Goal: Task Accomplishment & Management: Manage account settings

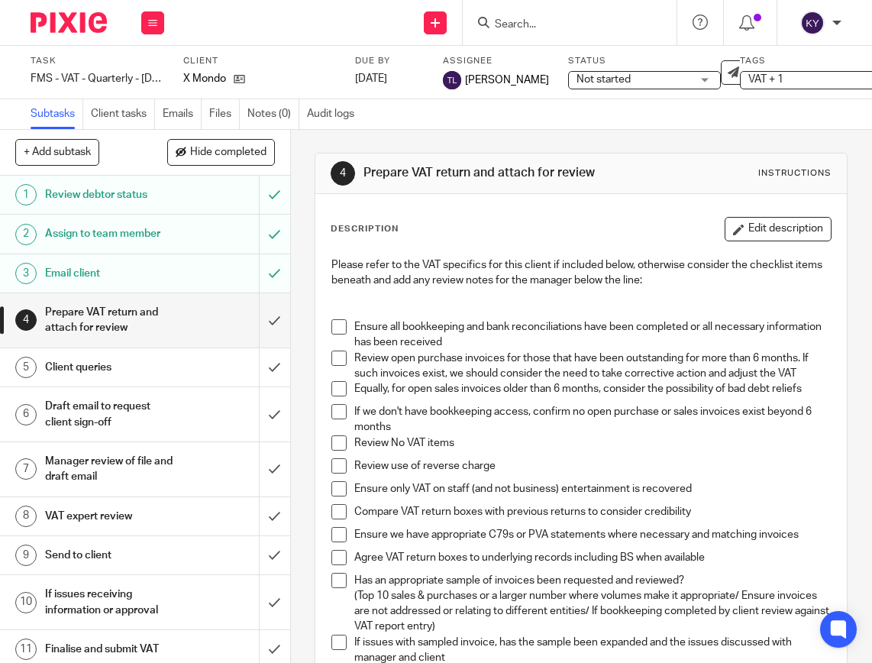
click at [546, 25] on input "Search" at bounding box center [561, 25] width 137 height 14
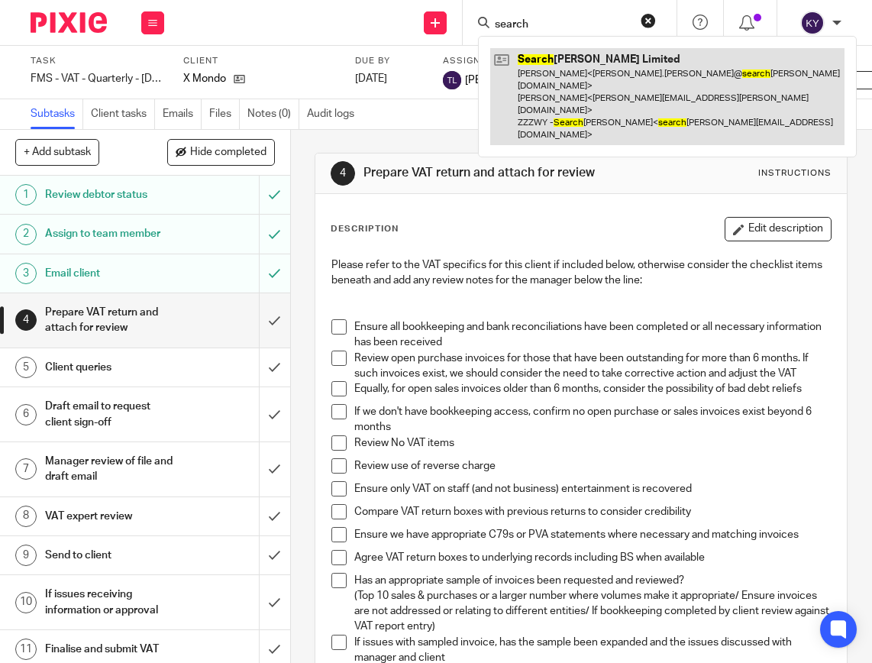
type input "search"
click at [549, 72] on link at bounding box center [667, 96] width 354 height 97
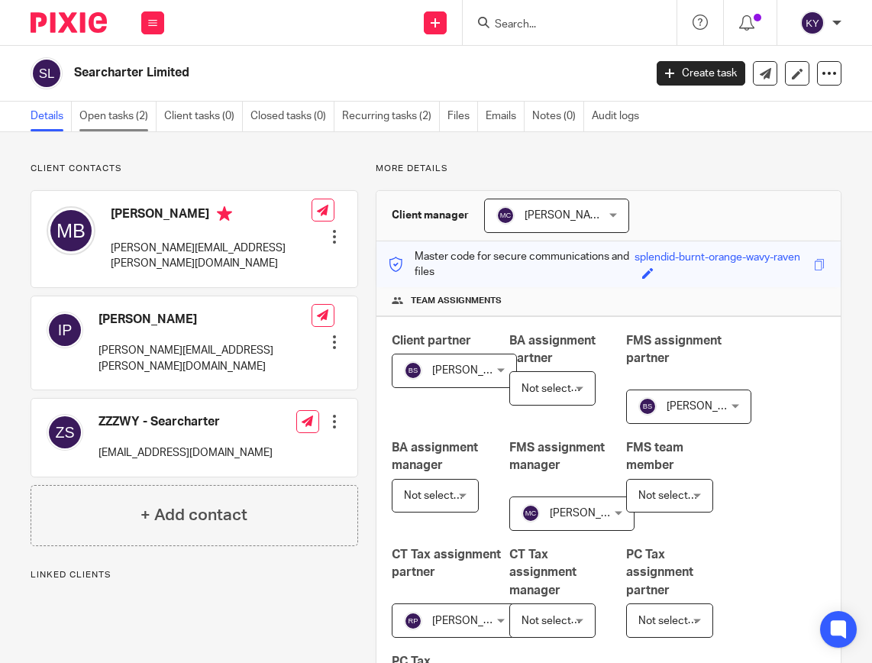
click at [126, 115] on link "Open tasks (2)" at bounding box center [117, 117] width 77 height 30
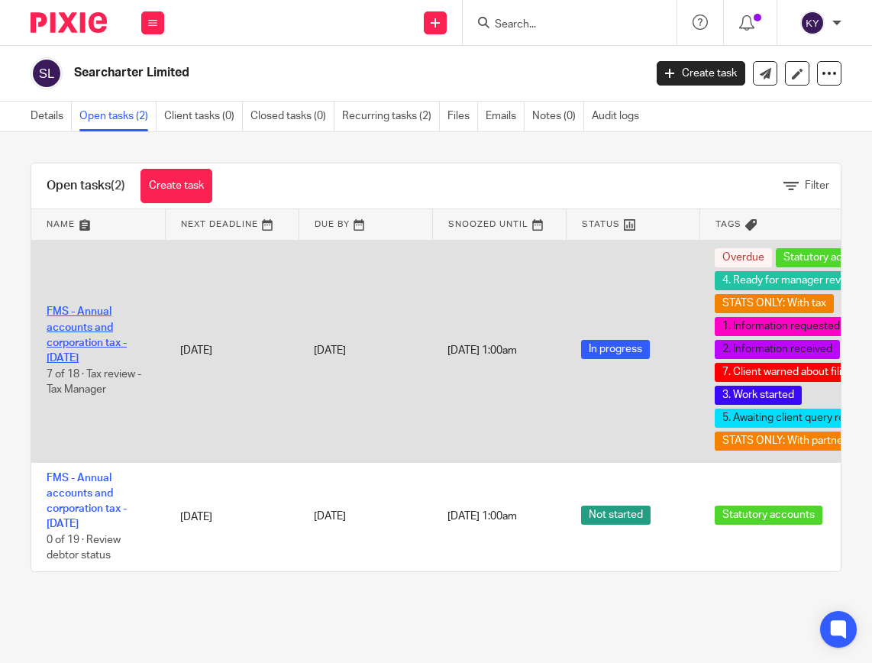
click at [69, 337] on link "FMS - Annual accounts and corporation tax - [DATE]" at bounding box center [87, 334] width 80 height 57
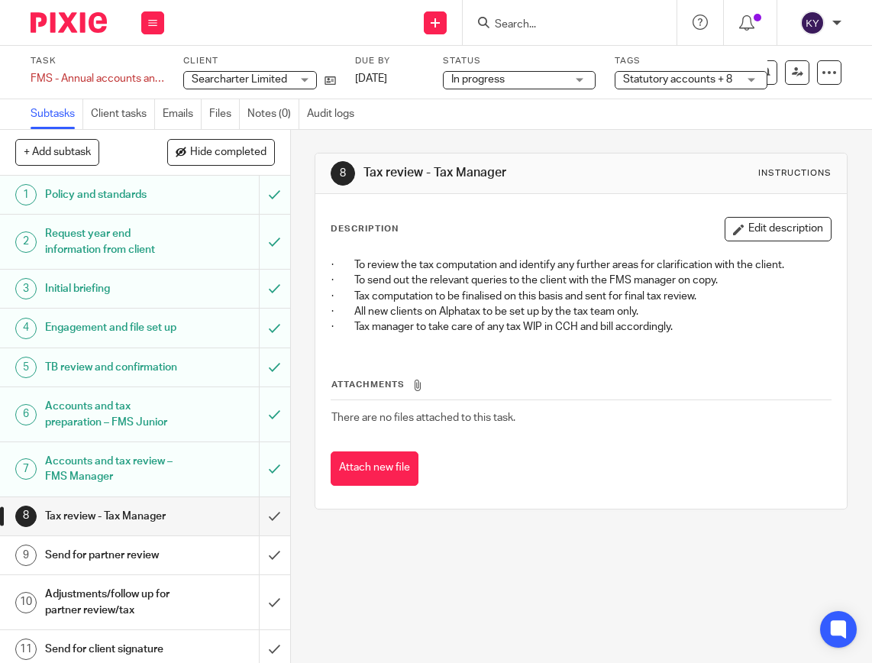
click at [722, 79] on span "Statutory accounts + 8" at bounding box center [677, 79] width 109 height 11
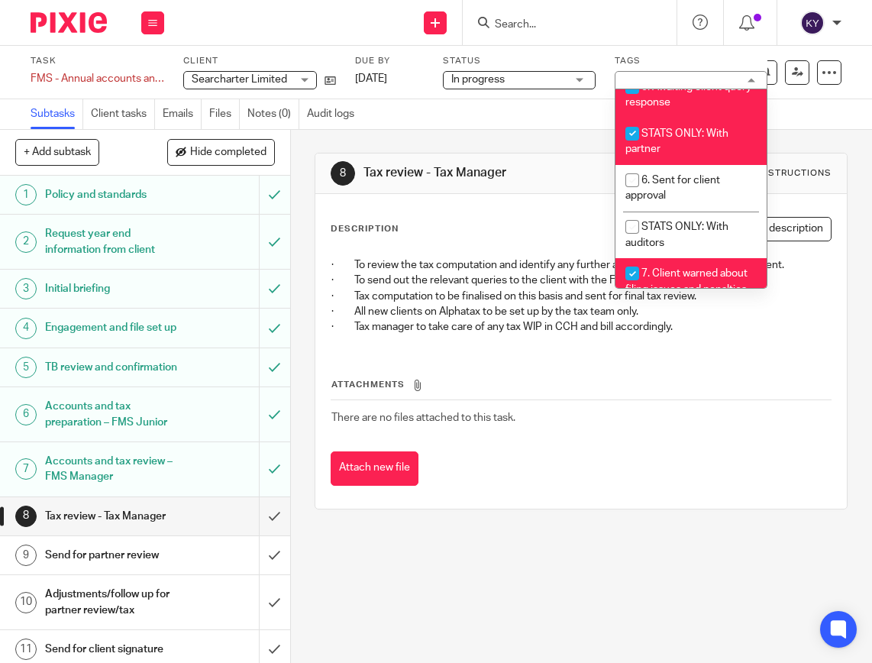
scroll to position [544, 0]
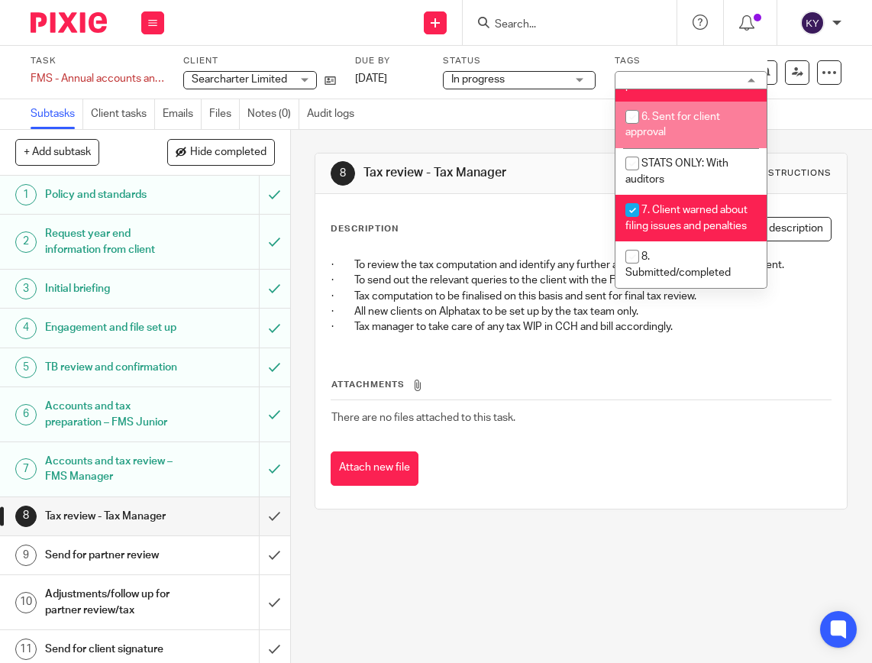
click at [653, 138] on span "6. Sent for client approval" at bounding box center [672, 124] width 95 height 27
checkbox input "true"
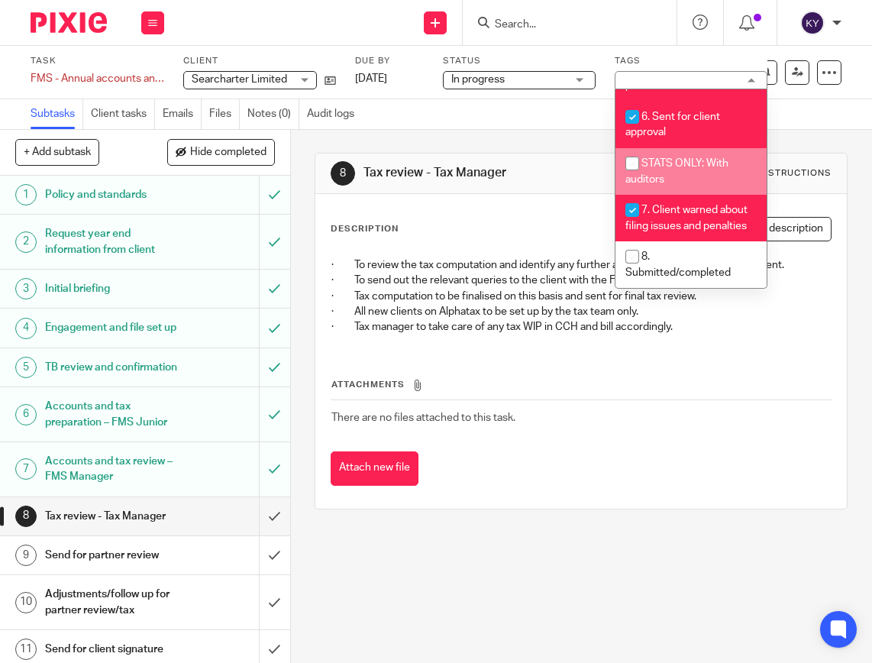
scroll to position [563, 0]
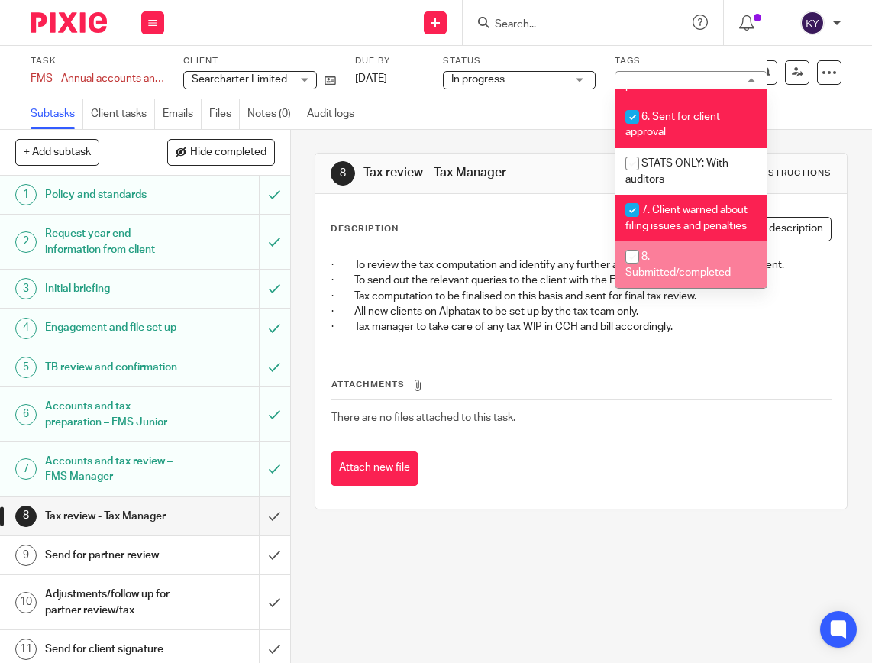
click at [641, 257] on input "checkbox" at bounding box center [632, 256] width 29 height 29
checkbox input "true"
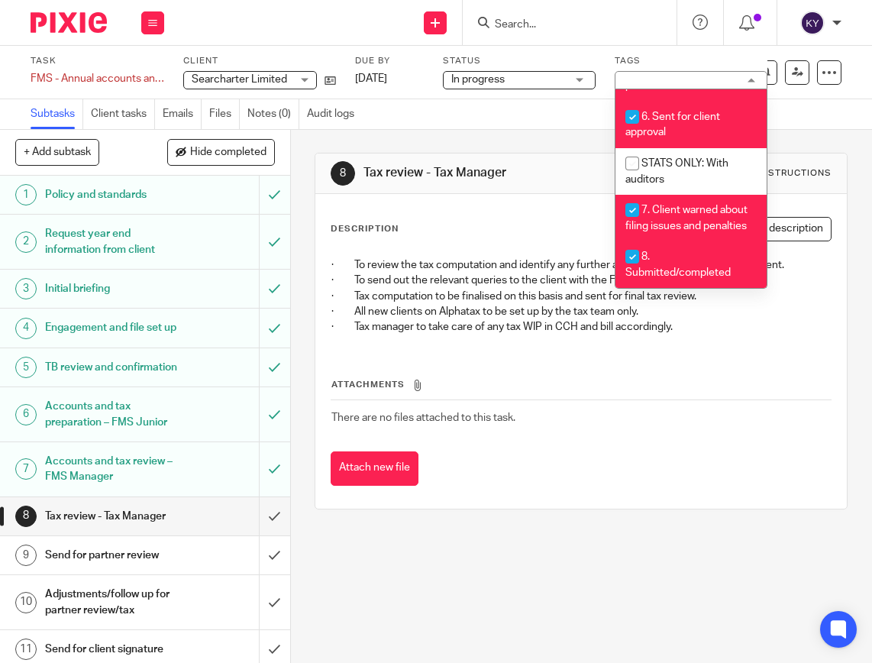
click at [555, 583] on div "8 Tax review - Tax Manager Instructions Description Edit description · To revie…" at bounding box center [581, 396] width 581 height 533
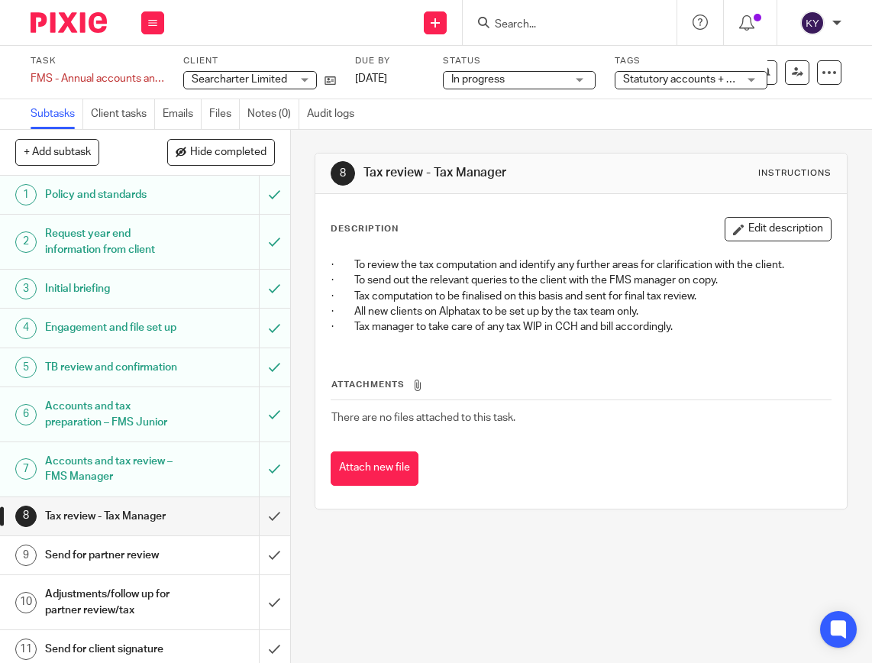
scroll to position [305, 0]
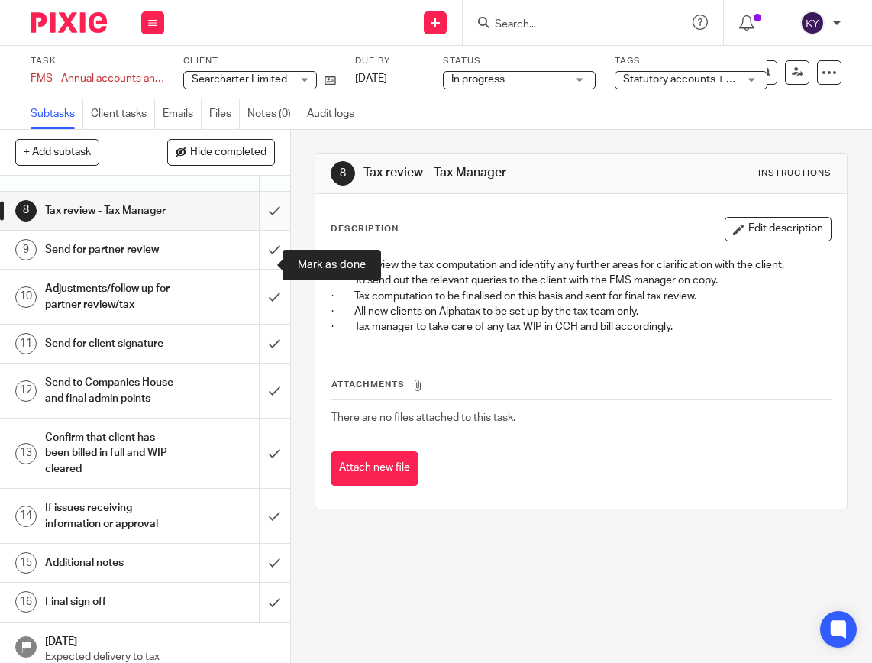
click at [256, 230] on input "submit" at bounding box center [145, 211] width 290 height 38
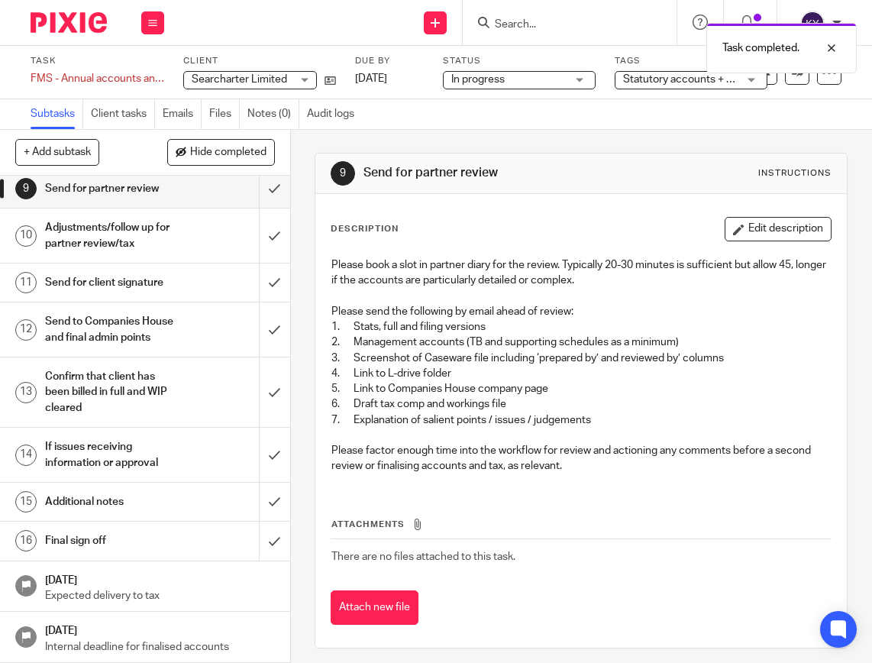
scroll to position [368, 0]
drag, startPoint x: 382, startPoint y: 614, endPoint x: 386, endPoint y: 606, distance: 8.5
click at [382, 614] on button "Attach new file" at bounding box center [375, 607] width 88 height 34
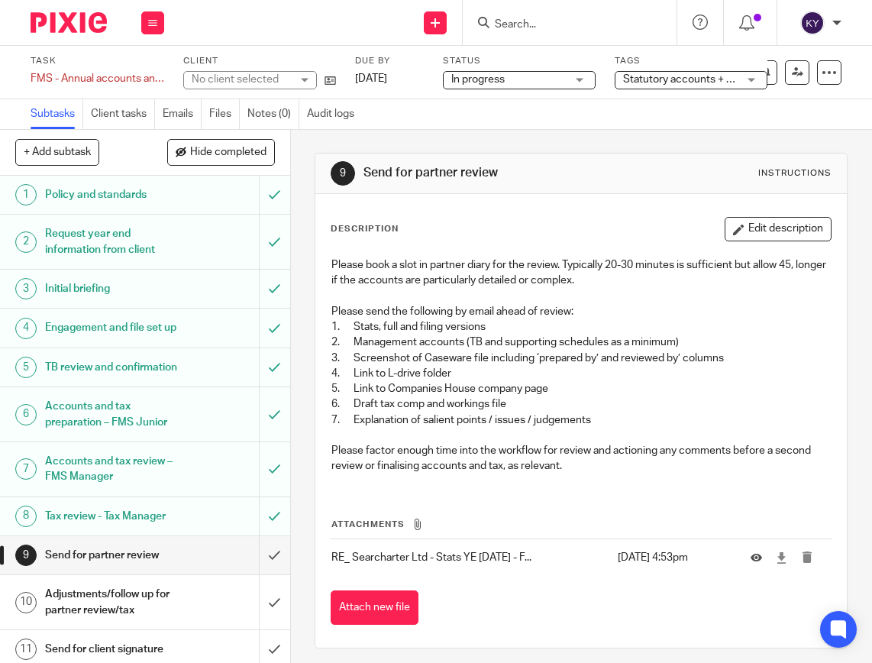
scroll to position [229, 0]
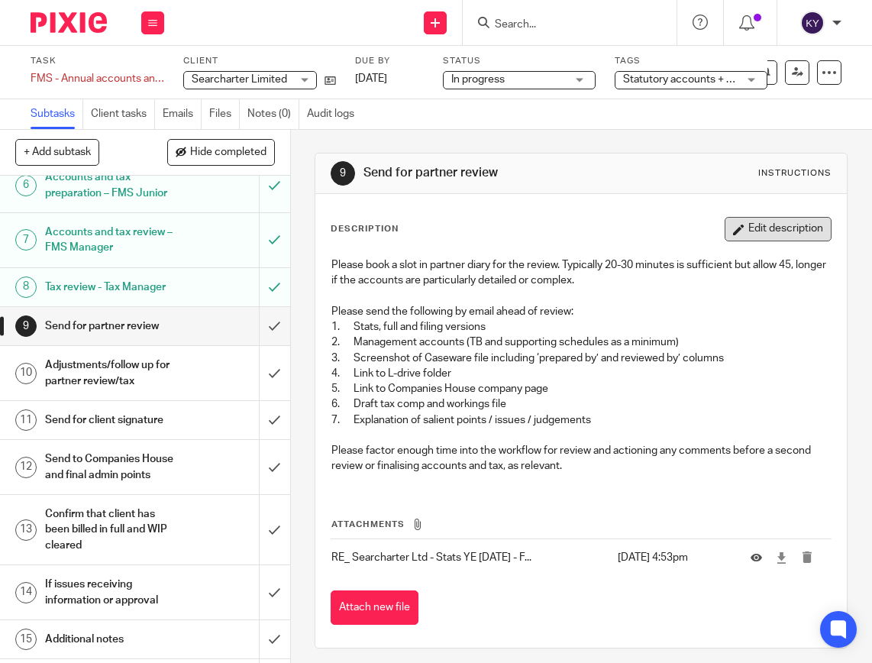
click at [750, 233] on button "Edit description" at bounding box center [778, 229] width 107 height 24
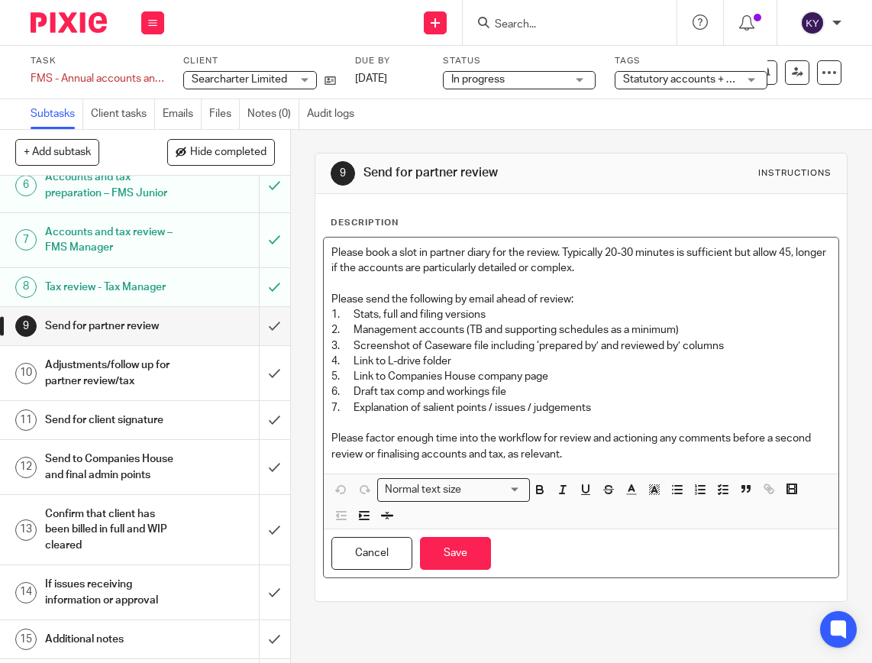
click at [587, 456] on p "Please factor enough time into the workflow for review and actioning any commen…" at bounding box center [580, 446] width 499 height 31
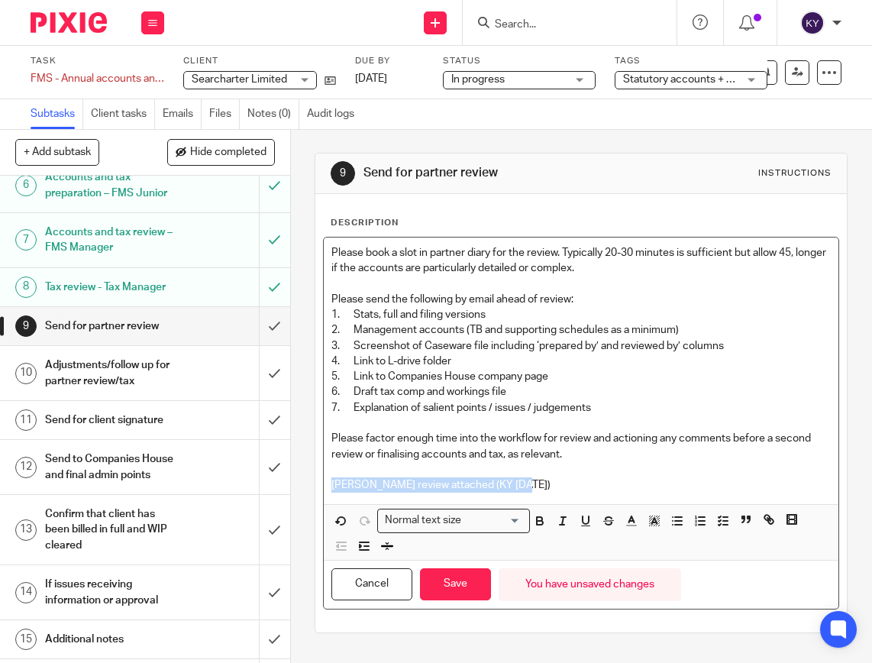
drag, startPoint x: 526, startPoint y: 485, endPoint x: 319, endPoint y: 488, distance: 206.9
click at [324, 488] on div "Please book a slot in partner diary for the review. Typically 20-30 minutes is …" at bounding box center [581, 370] width 515 height 266
click at [533, 520] on icon "button" at bounding box center [540, 521] width 14 height 14
click at [625, 526] on icon "button" at bounding box center [632, 521] width 14 height 14
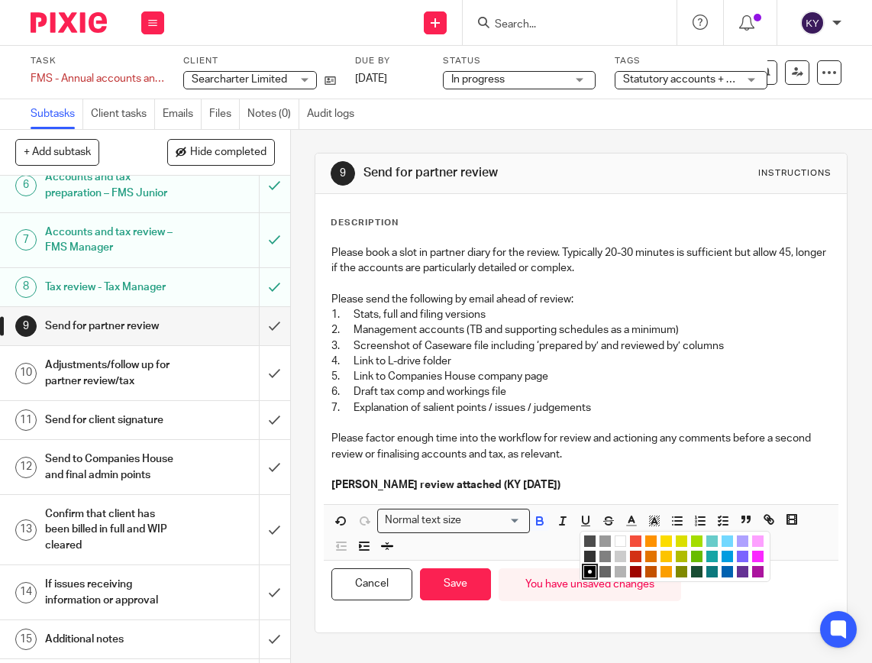
click at [756, 557] on li "color:#FA28FF" at bounding box center [757, 556] width 11 height 11
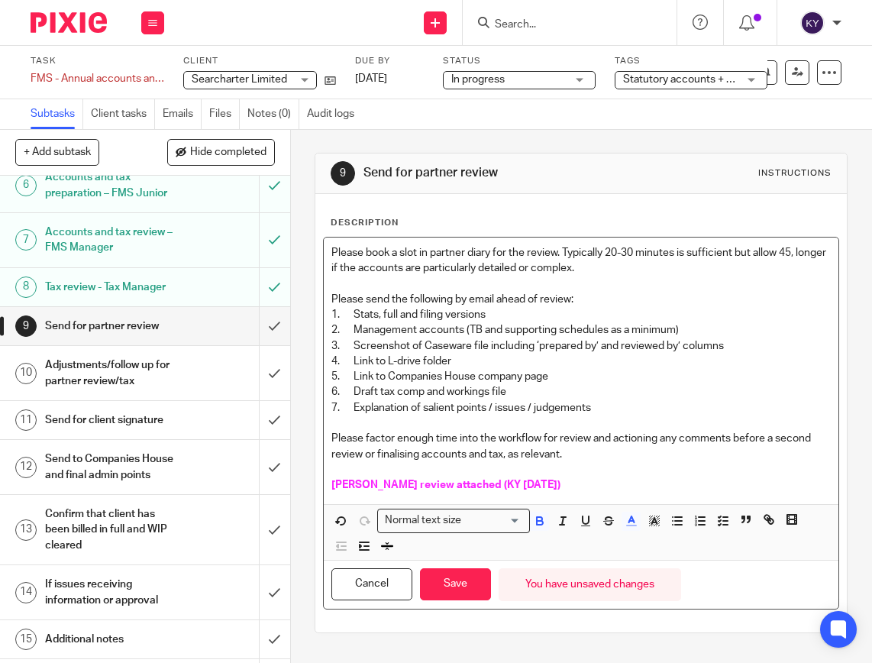
click at [572, 480] on p "Ben S review attached (KY 11.08.2025)" at bounding box center [580, 484] width 499 height 15
click at [466, 590] on button "Save" at bounding box center [455, 584] width 71 height 33
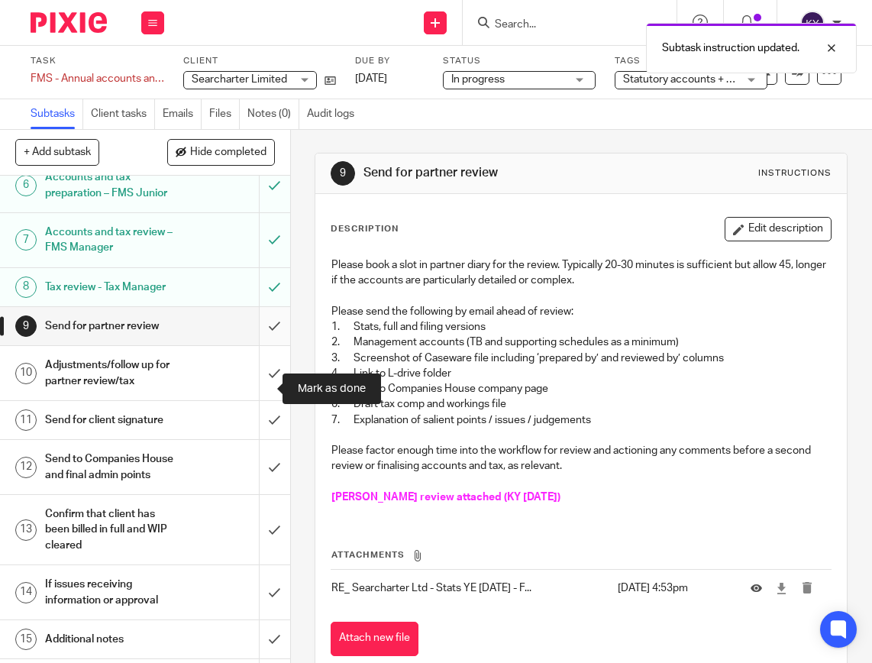
click at [253, 345] on input "submit" at bounding box center [145, 326] width 290 height 38
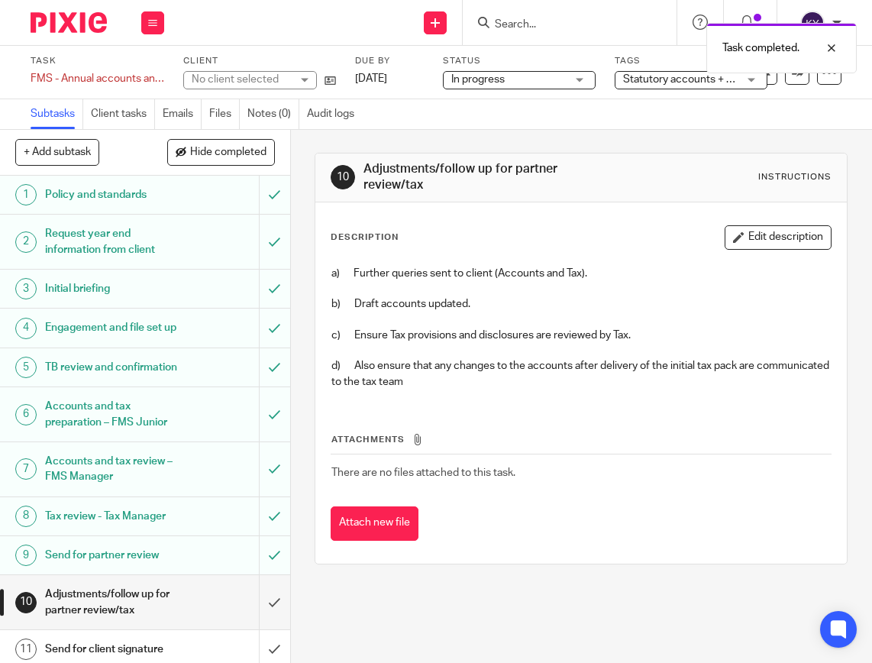
scroll to position [444, 0]
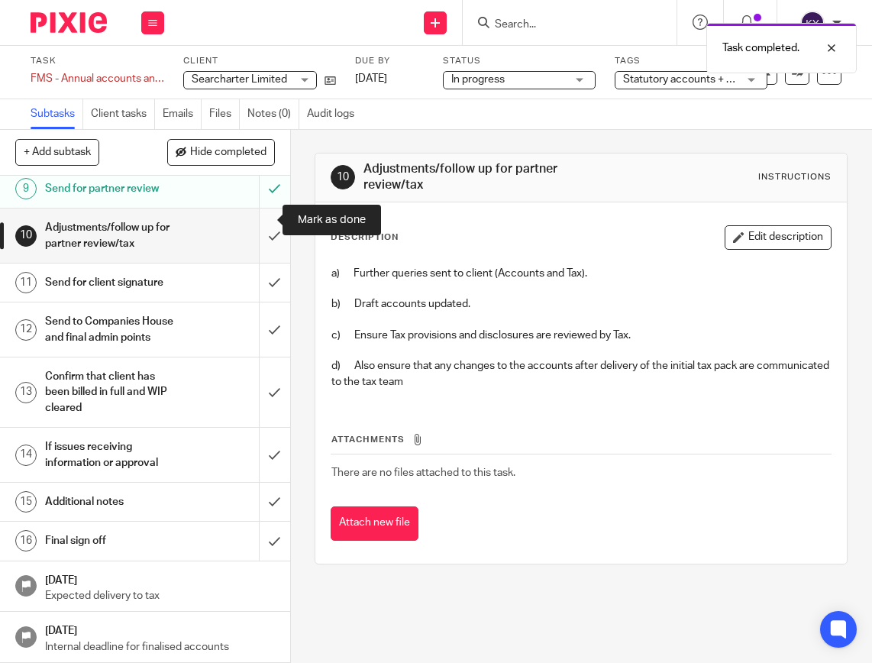
click at [253, 225] on input "submit" at bounding box center [145, 235] width 290 height 54
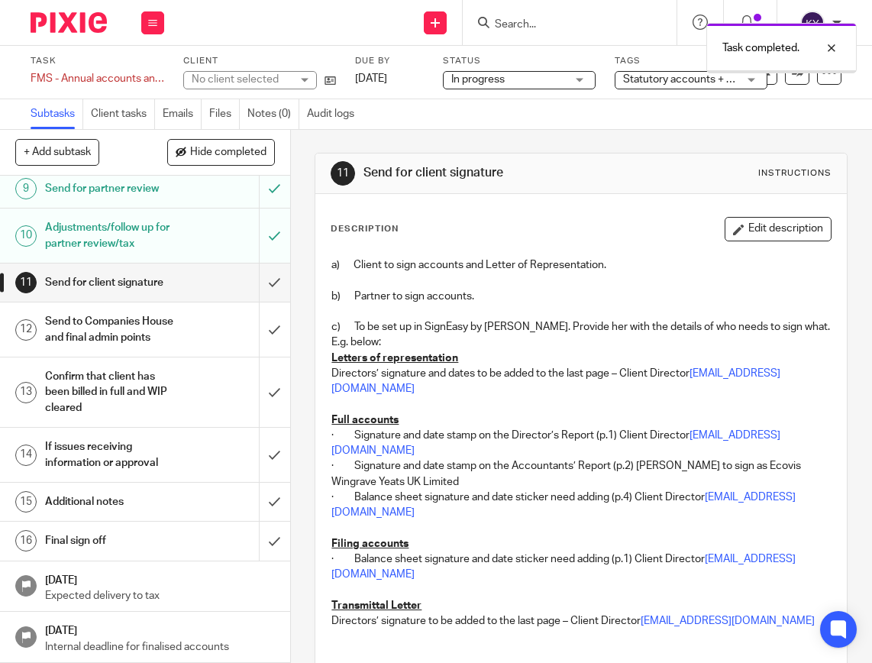
scroll to position [444, 0]
click at [262, 270] on input "submit" at bounding box center [145, 282] width 290 height 38
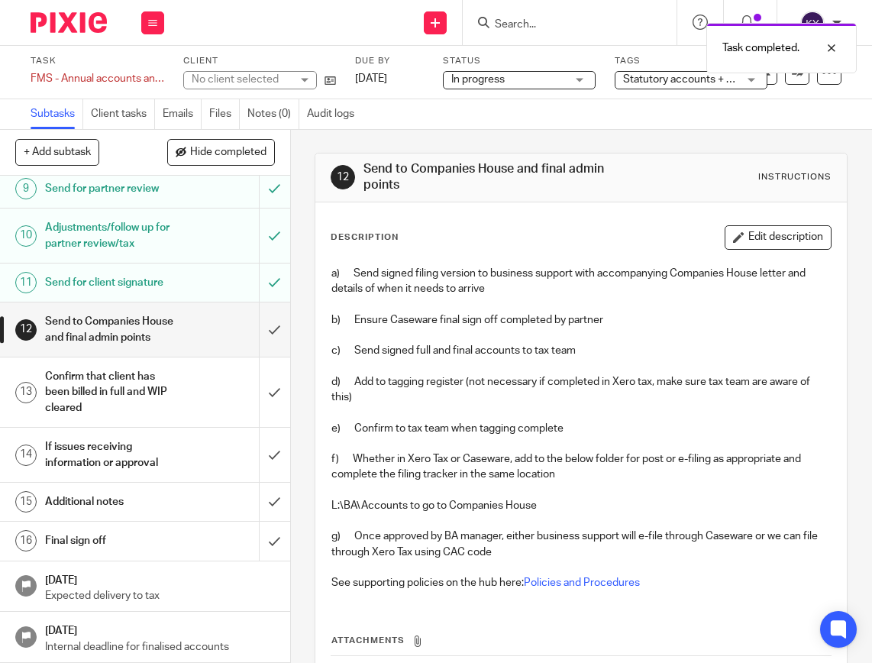
scroll to position [444, 0]
click at [260, 323] on input "submit" at bounding box center [145, 329] width 290 height 54
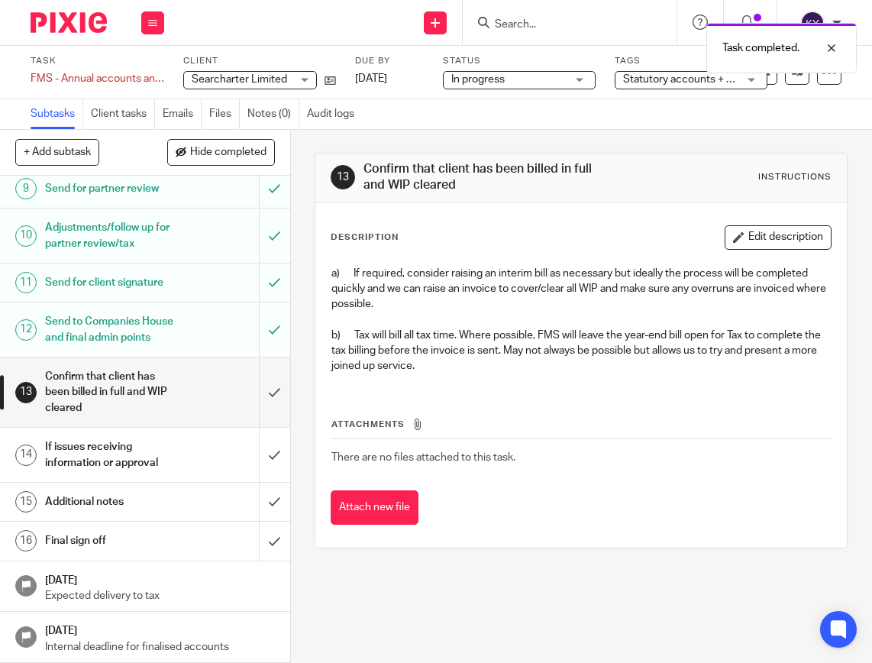
scroll to position [444, 0]
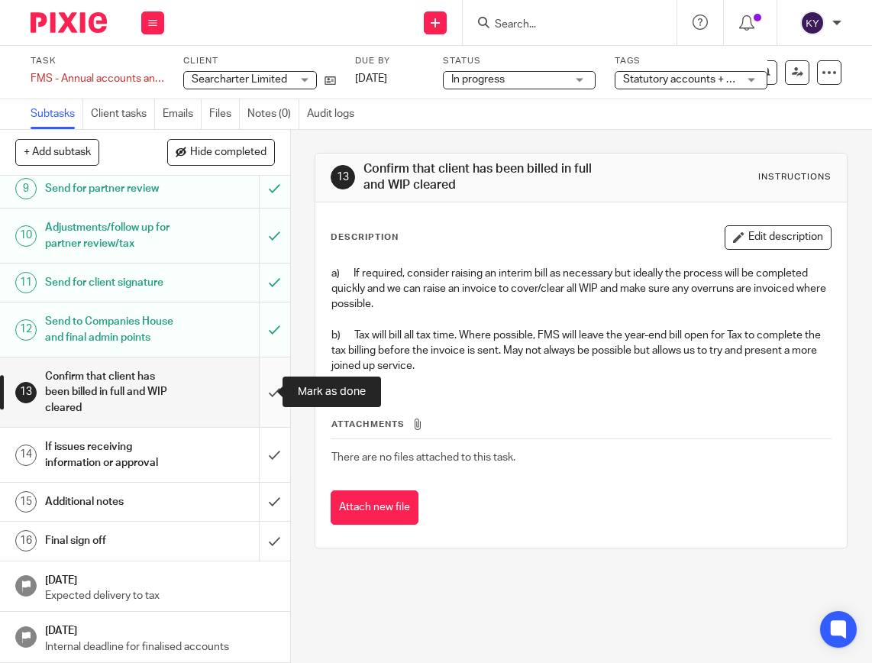
click at [254, 399] on input "submit" at bounding box center [145, 391] width 290 height 69
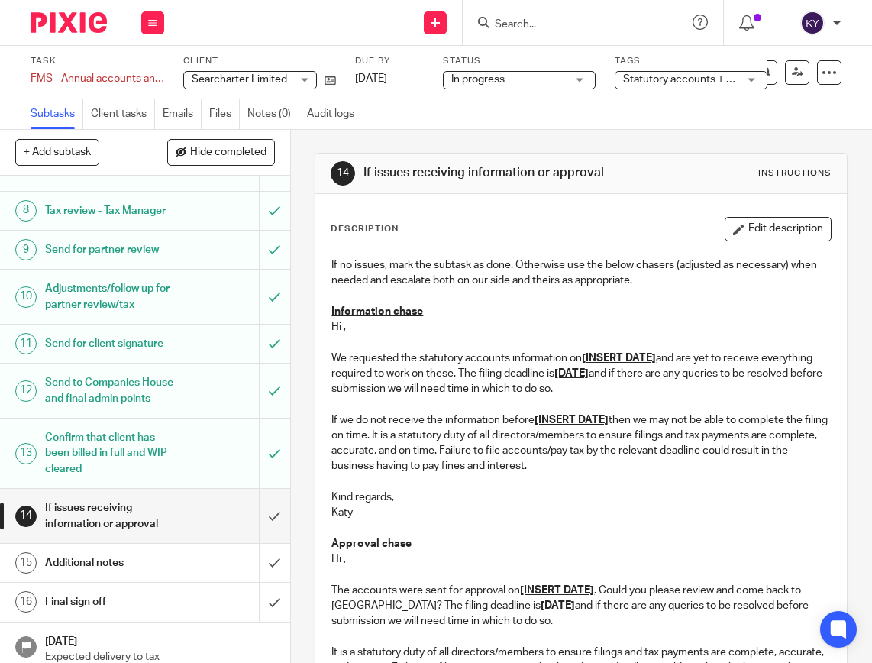
scroll to position [444, 0]
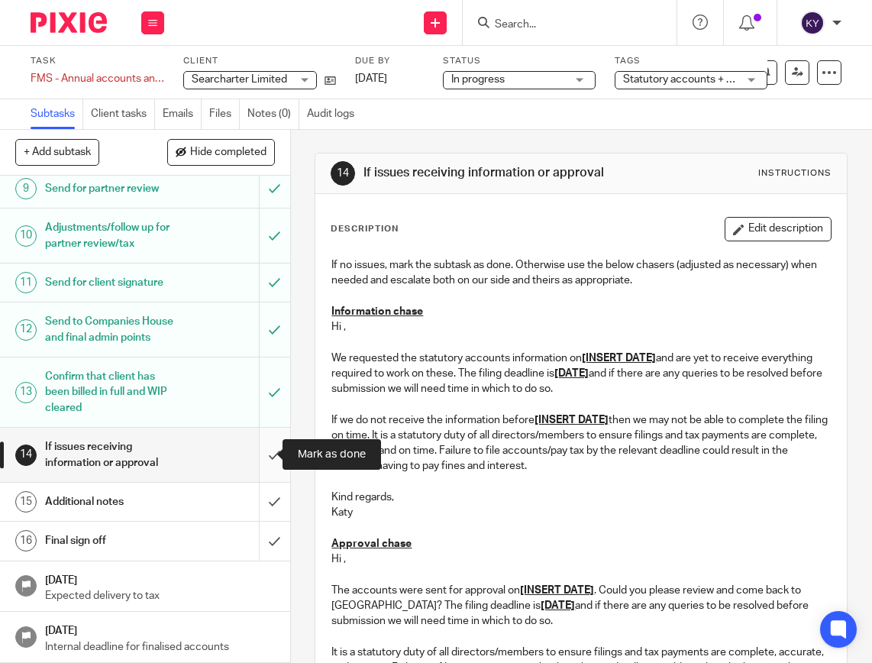
click at [253, 463] on input "submit" at bounding box center [145, 455] width 290 height 54
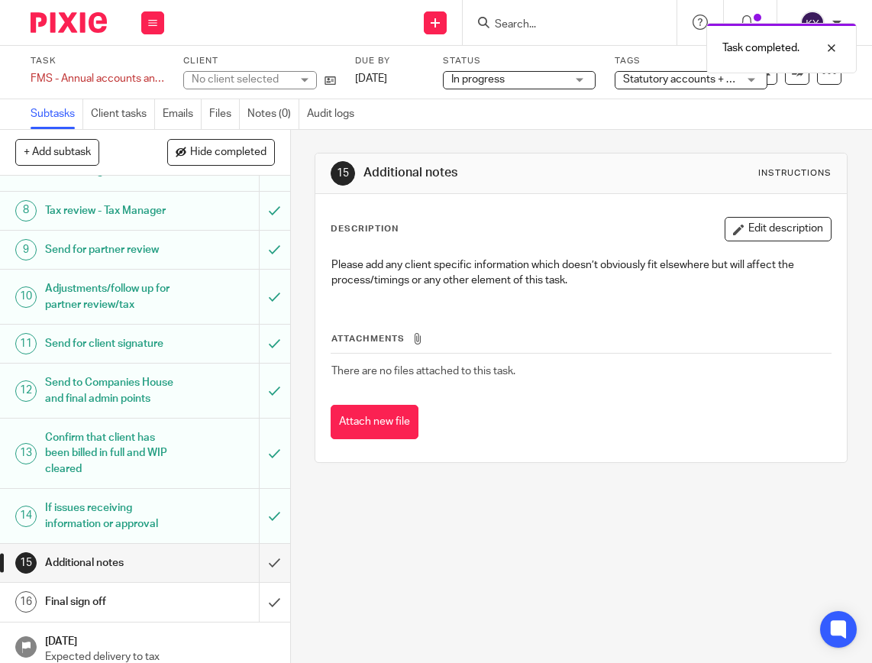
scroll to position [444, 0]
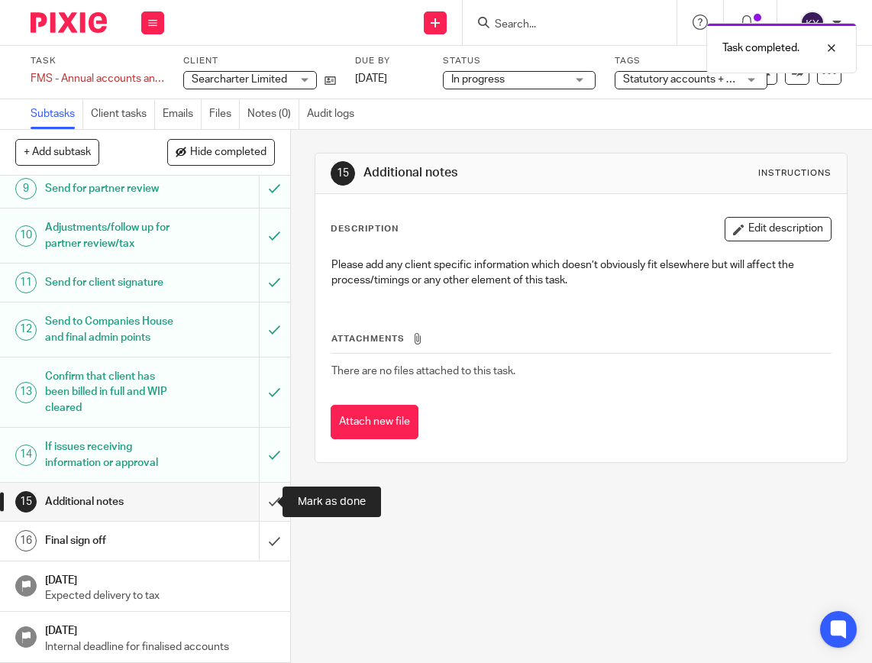
click at [260, 503] on input "submit" at bounding box center [145, 502] width 290 height 38
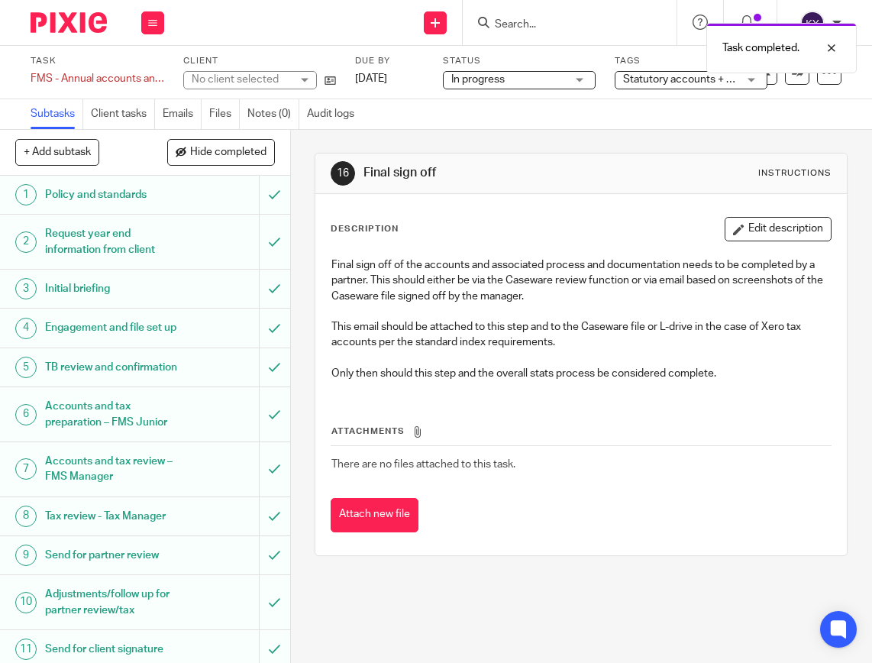
scroll to position [444, 0]
